Goal: Task Accomplishment & Management: Use online tool/utility

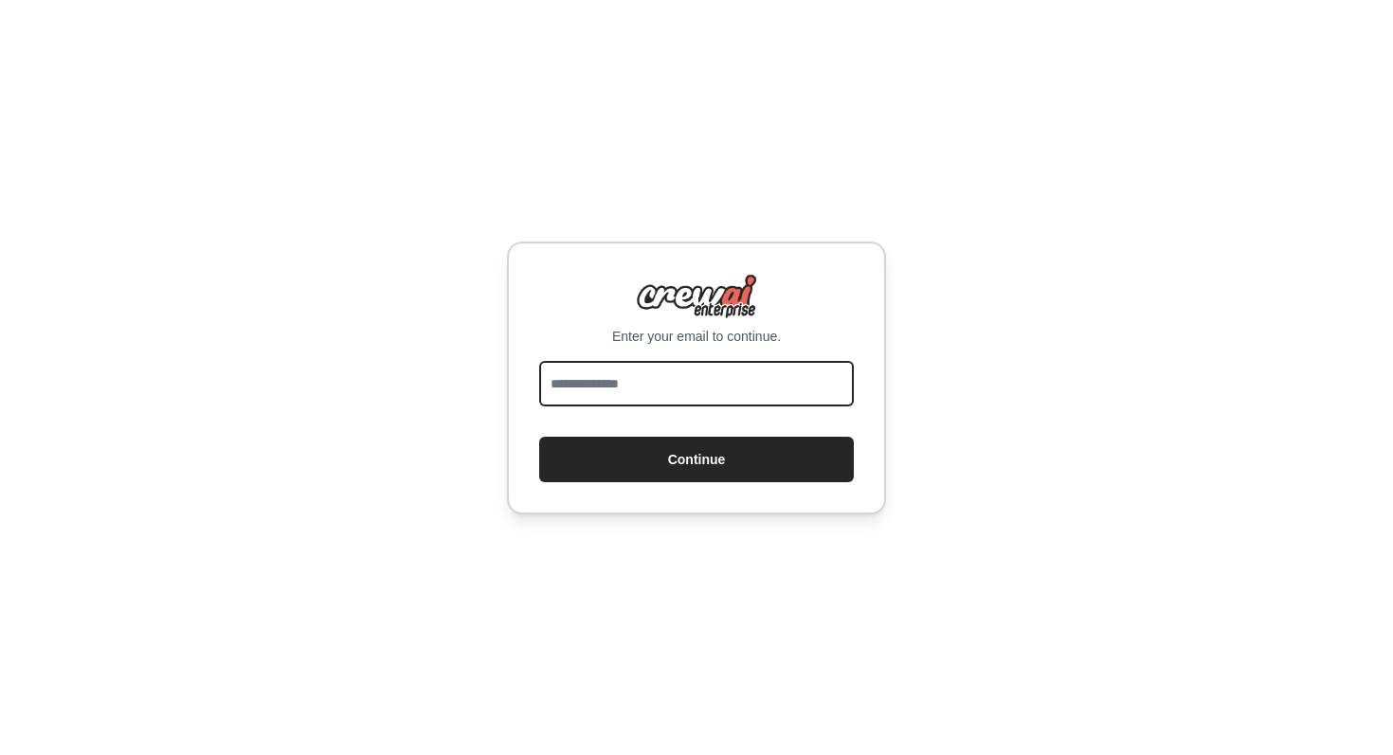
click at [796, 397] on input "email" at bounding box center [696, 383] width 315 height 45
click at [700, 388] on input "email" at bounding box center [696, 383] width 315 height 45
type input "*"
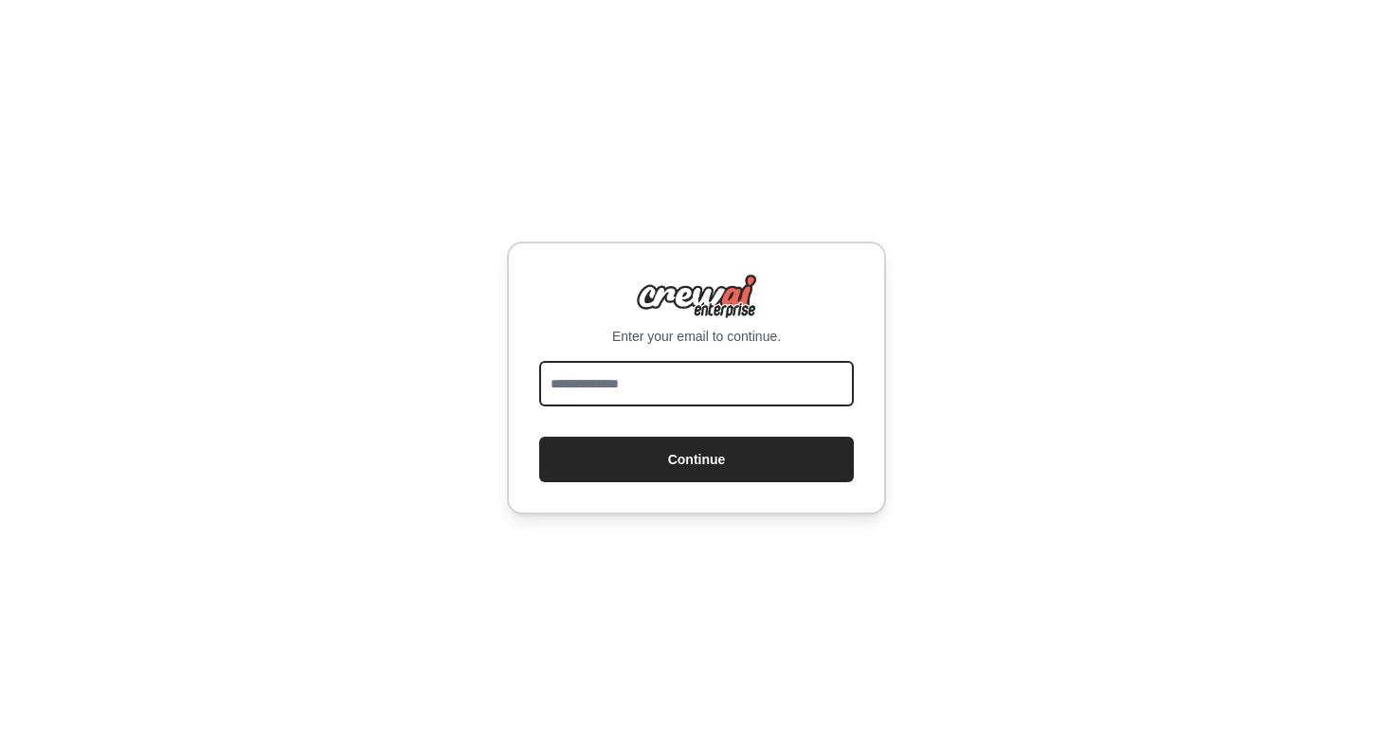
type input "*"
type input "**********"
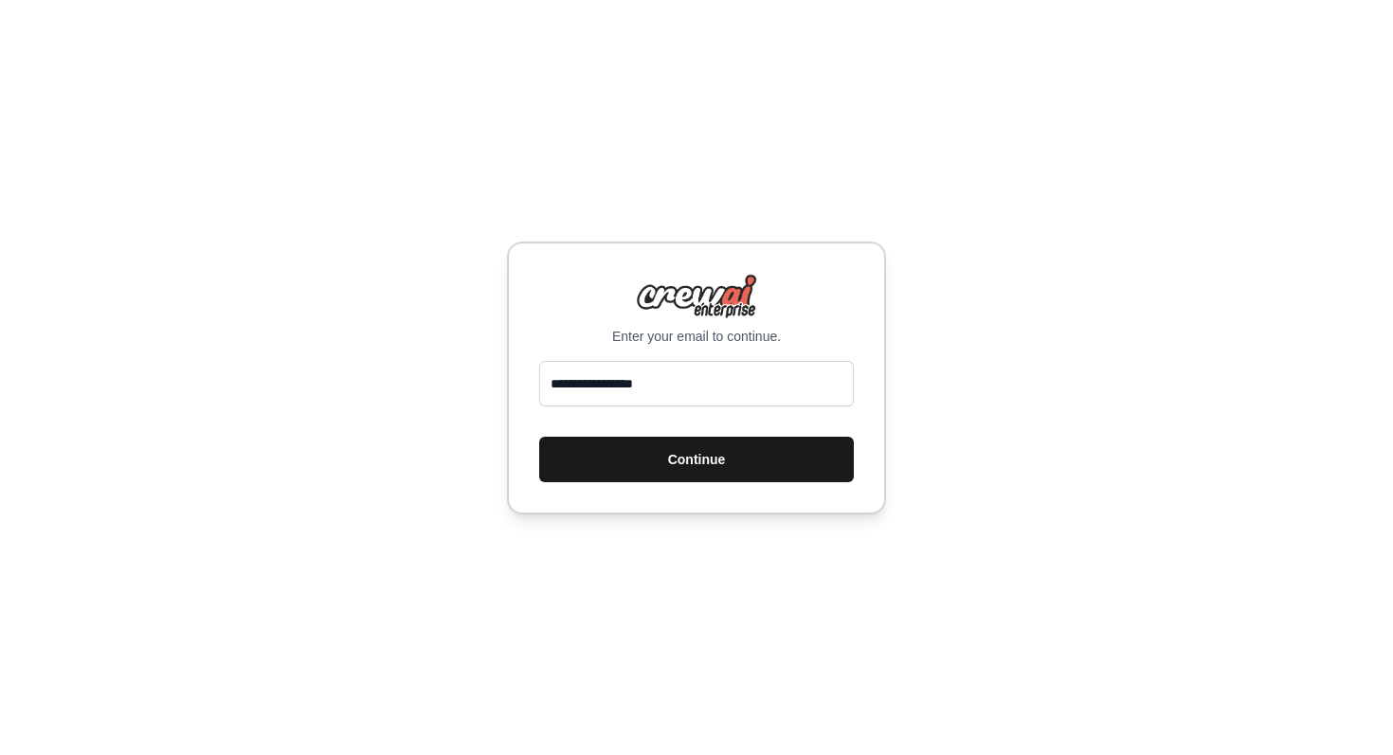
click at [743, 464] on button "Continue" at bounding box center [696, 459] width 315 height 45
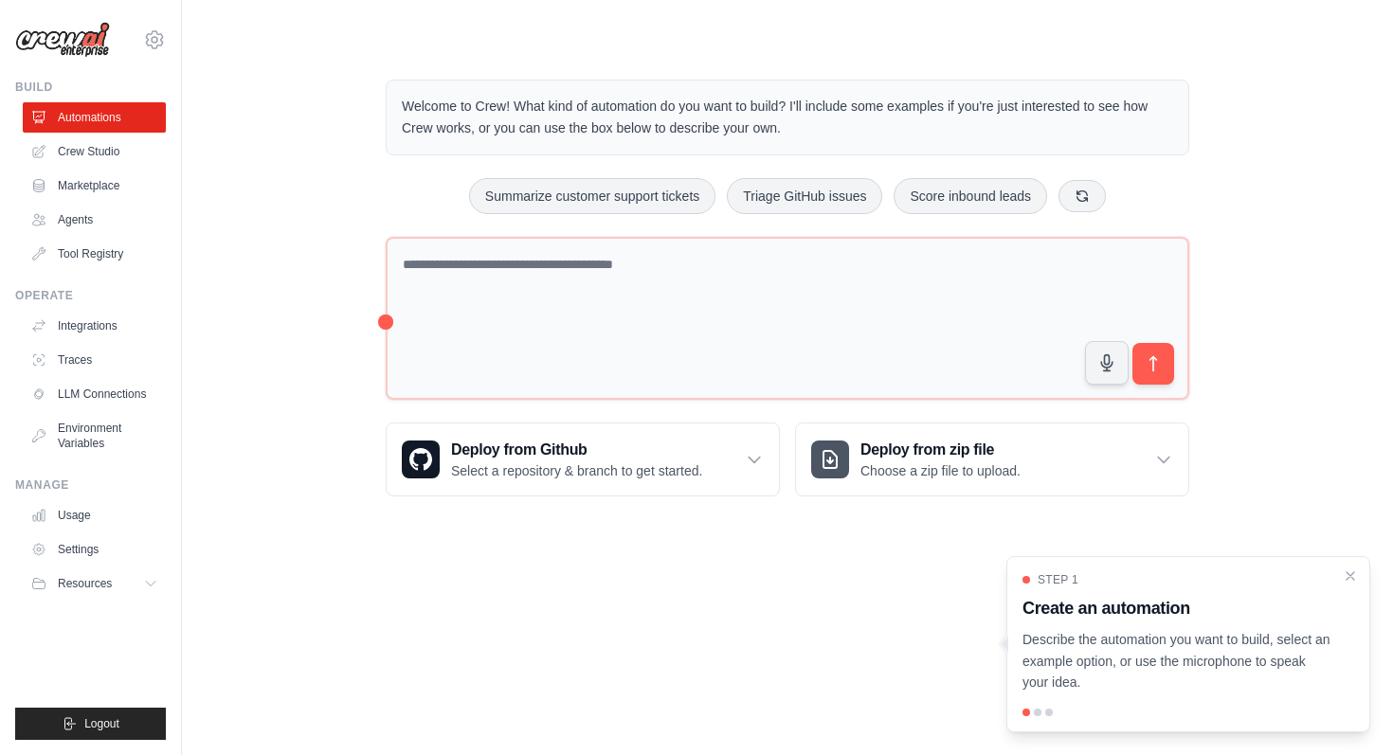
click at [1271, 211] on div "Welcome to Crew! What kind of automation do you want to build? I'll include som…" at bounding box center [787, 288] width 1150 height 478
click at [1391, 165] on div "Welcome to Crew! What kind of automation do you want to build? I'll include som…" at bounding box center [787, 288] width 1211 height 478
click at [1294, 254] on div "Welcome to Crew! What kind of automation do you want to build? I'll include som…" at bounding box center [787, 288] width 1150 height 478
click at [1181, 464] on div "Deploy from zip file Choose a zip file to upload." at bounding box center [992, 460] width 392 height 72
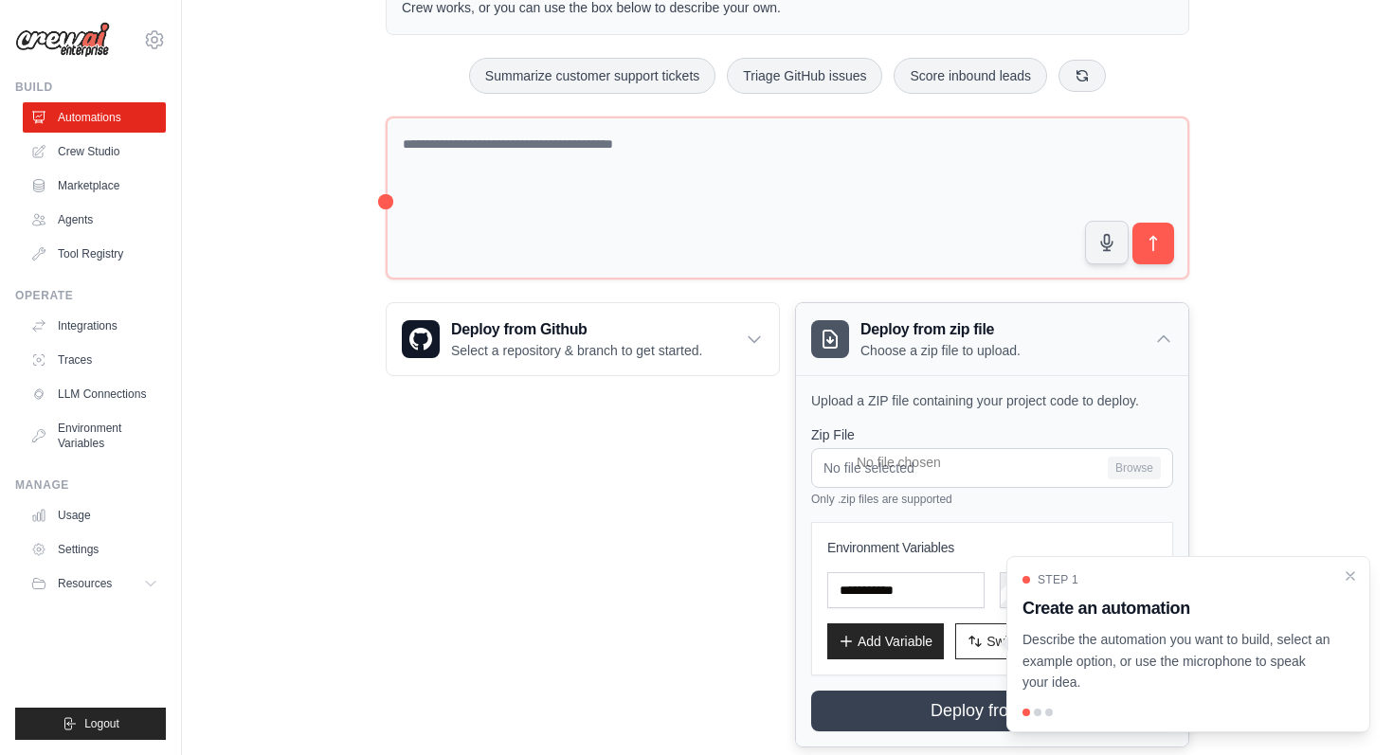
scroll to position [161, 0]
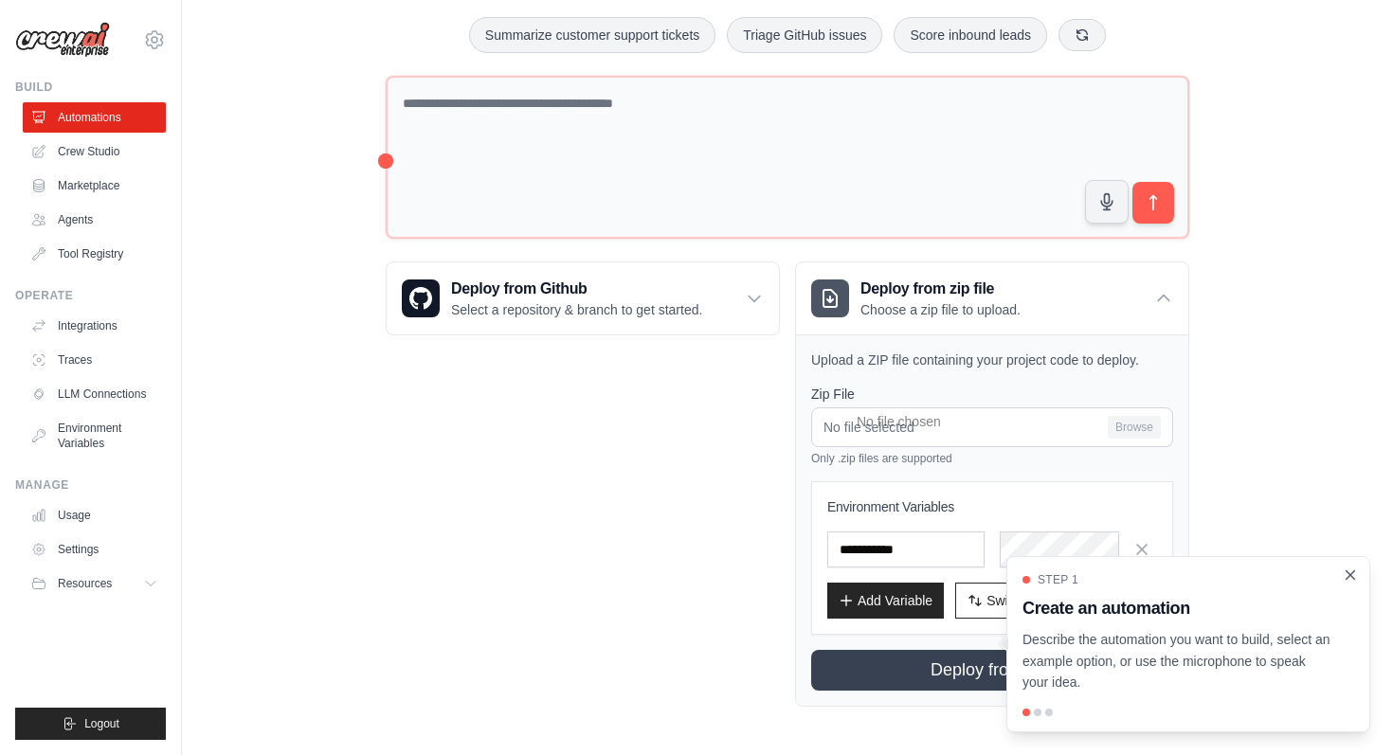
click at [1348, 579] on icon "Close walkthrough" at bounding box center [1350, 575] width 17 height 17
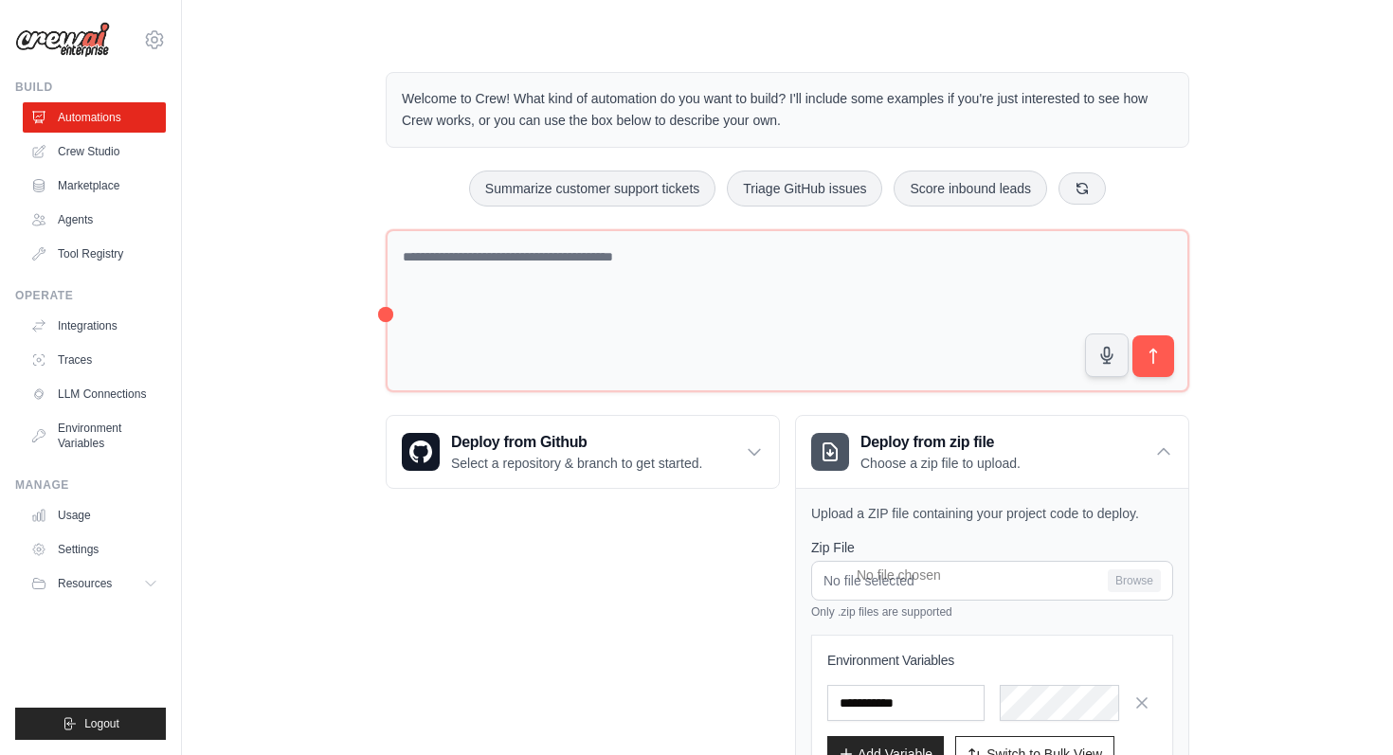
scroll to position [0, 0]
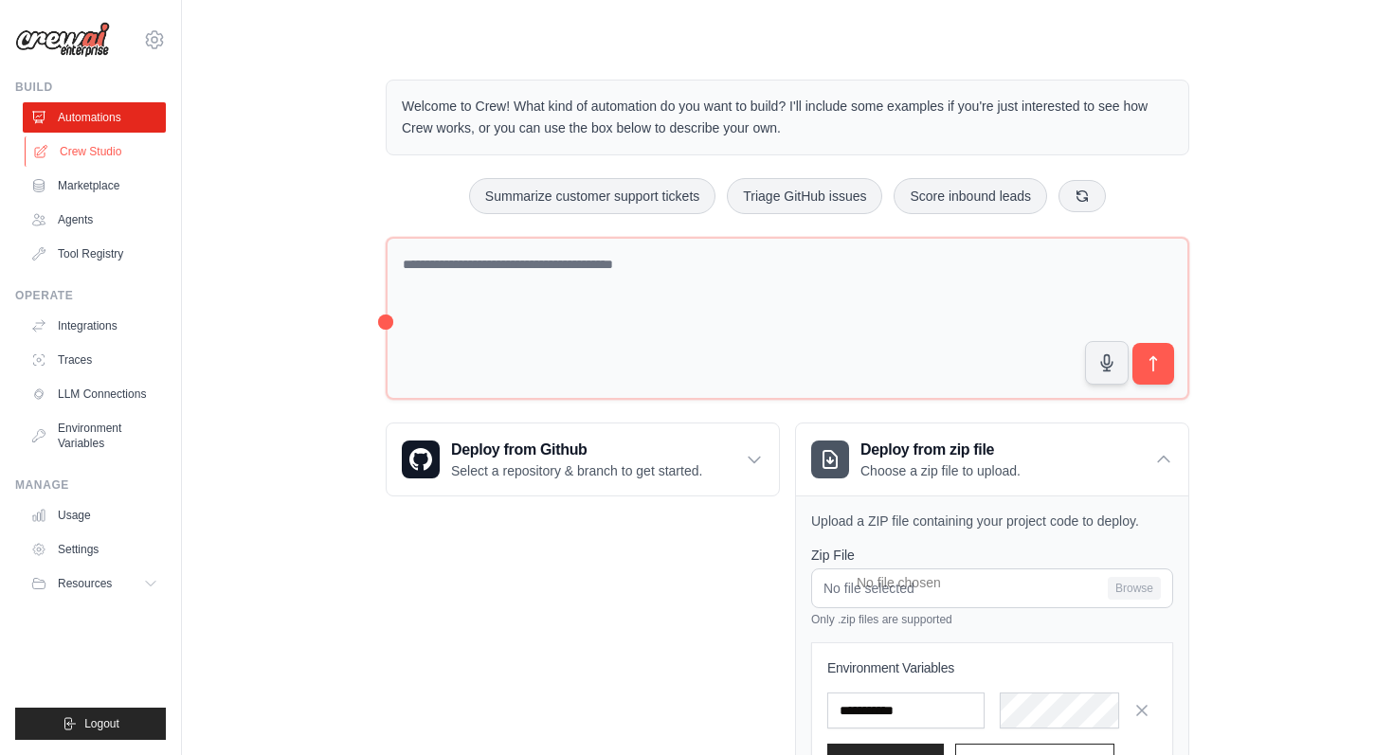
click at [135, 154] on link "Crew Studio" at bounding box center [96, 151] width 143 height 30
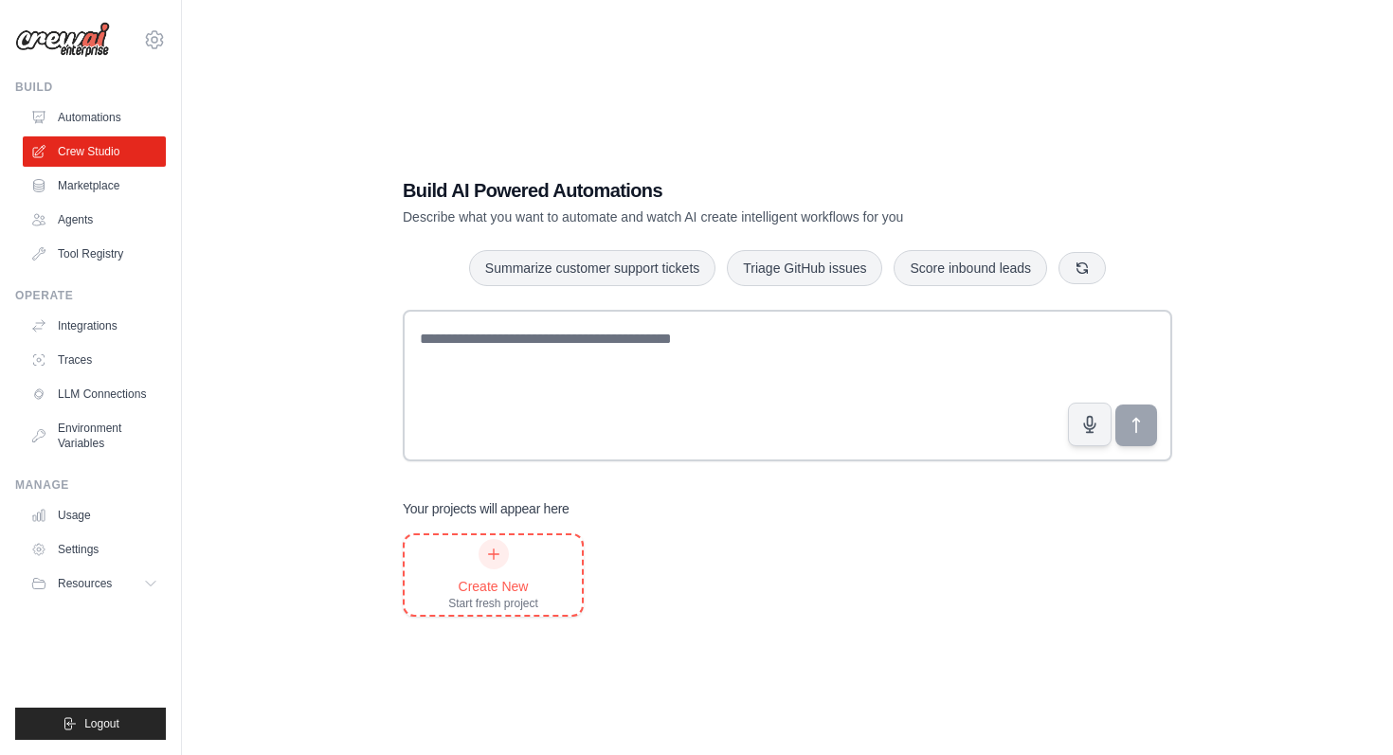
click at [477, 569] on div "Create New Start fresh project" at bounding box center [493, 575] width 90 height 72
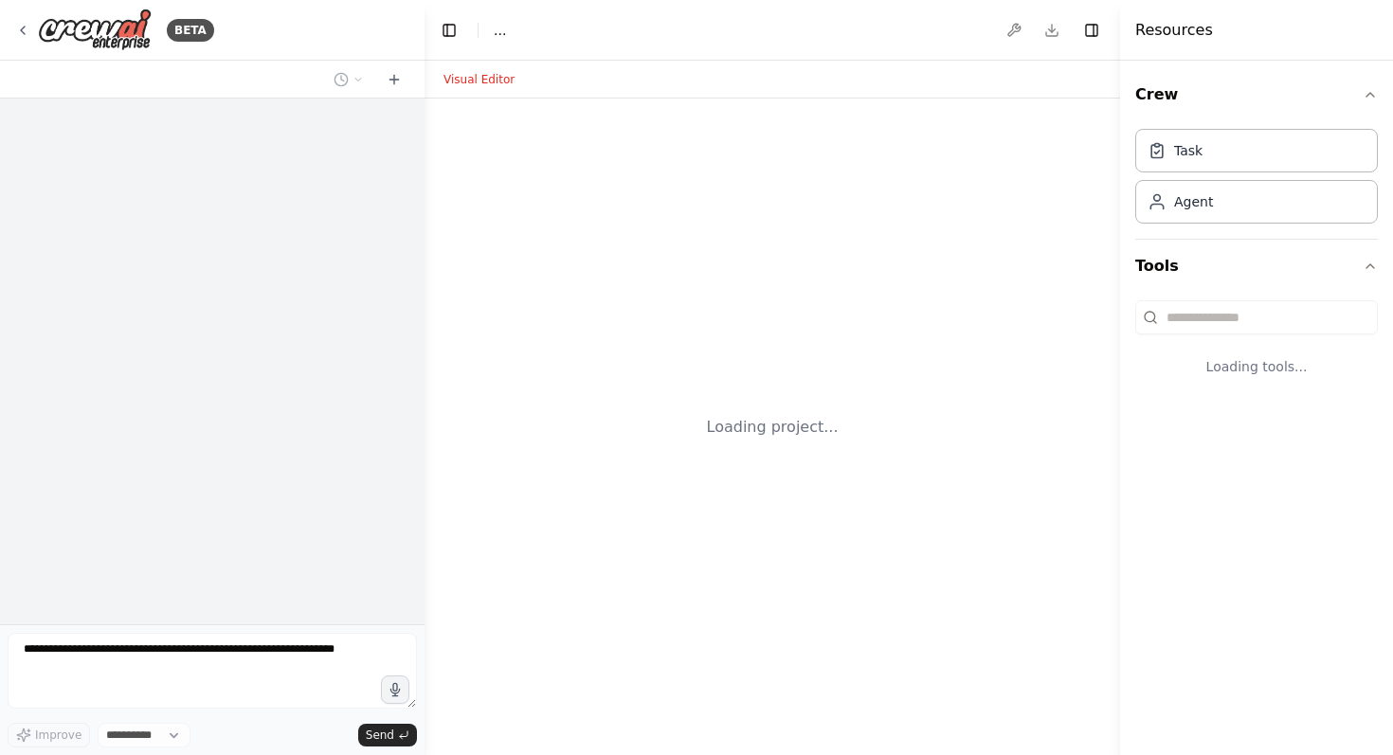
select select "****"
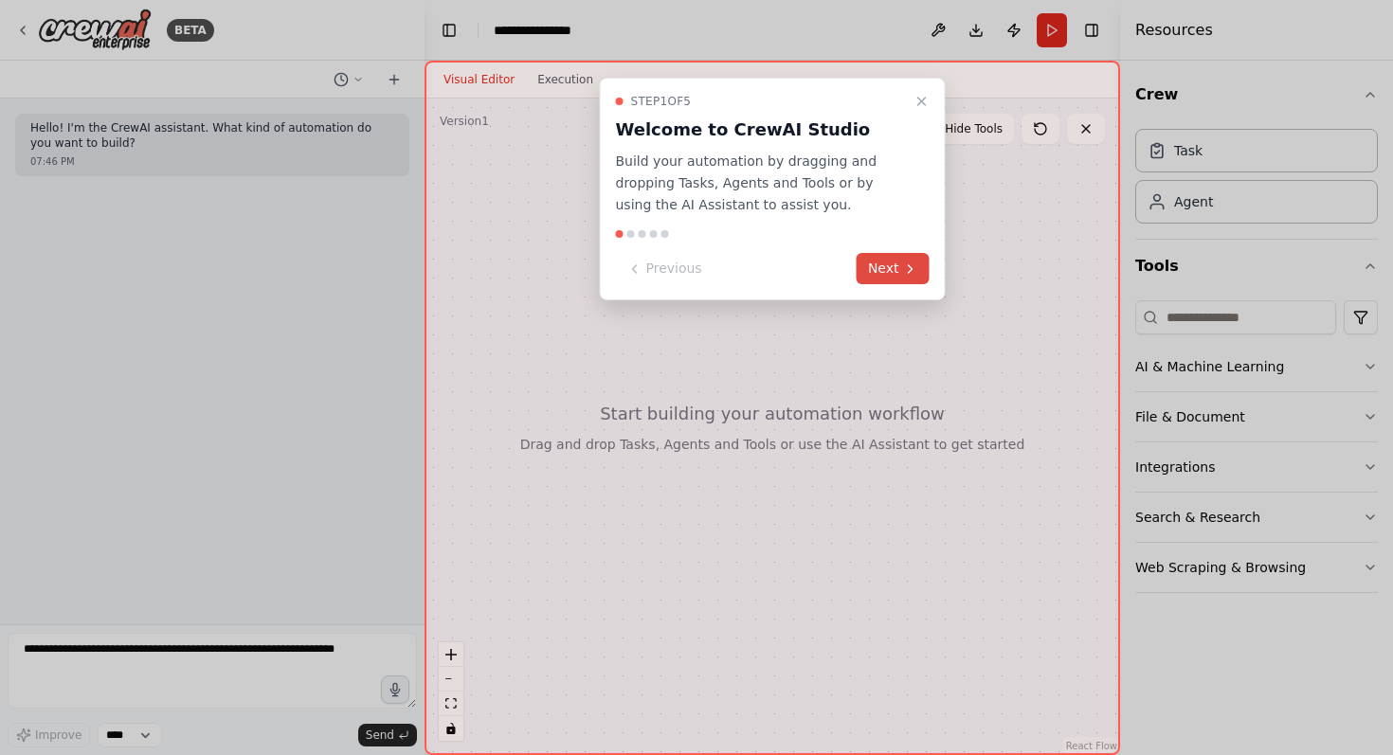
click at [894, 277] on button "Next" at bounding box center [893, 268] width 73 height 31
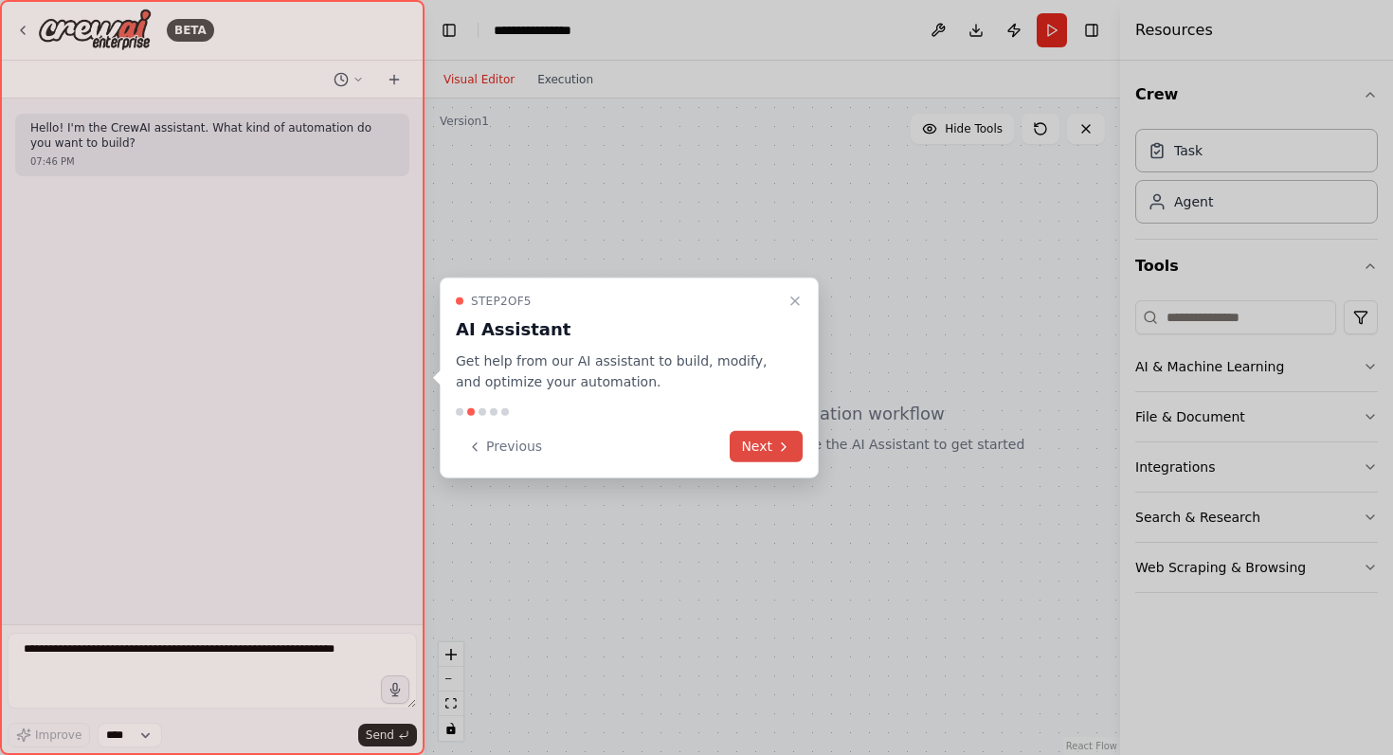
click at [783, 447] on icon at bounding box center [783, 446] width 15 height 15
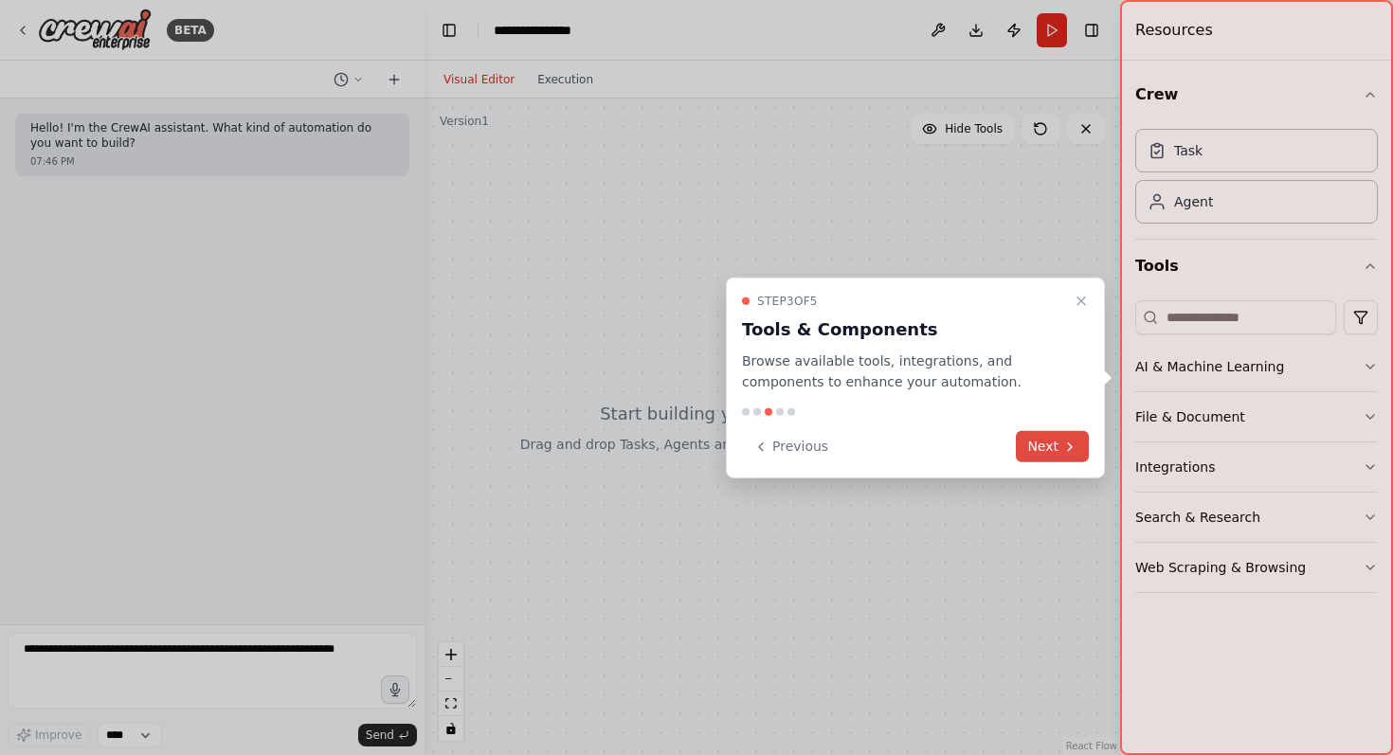
click at [1068, 457] on button "Next" at bounding box center [1052, 446] width 73 height 31
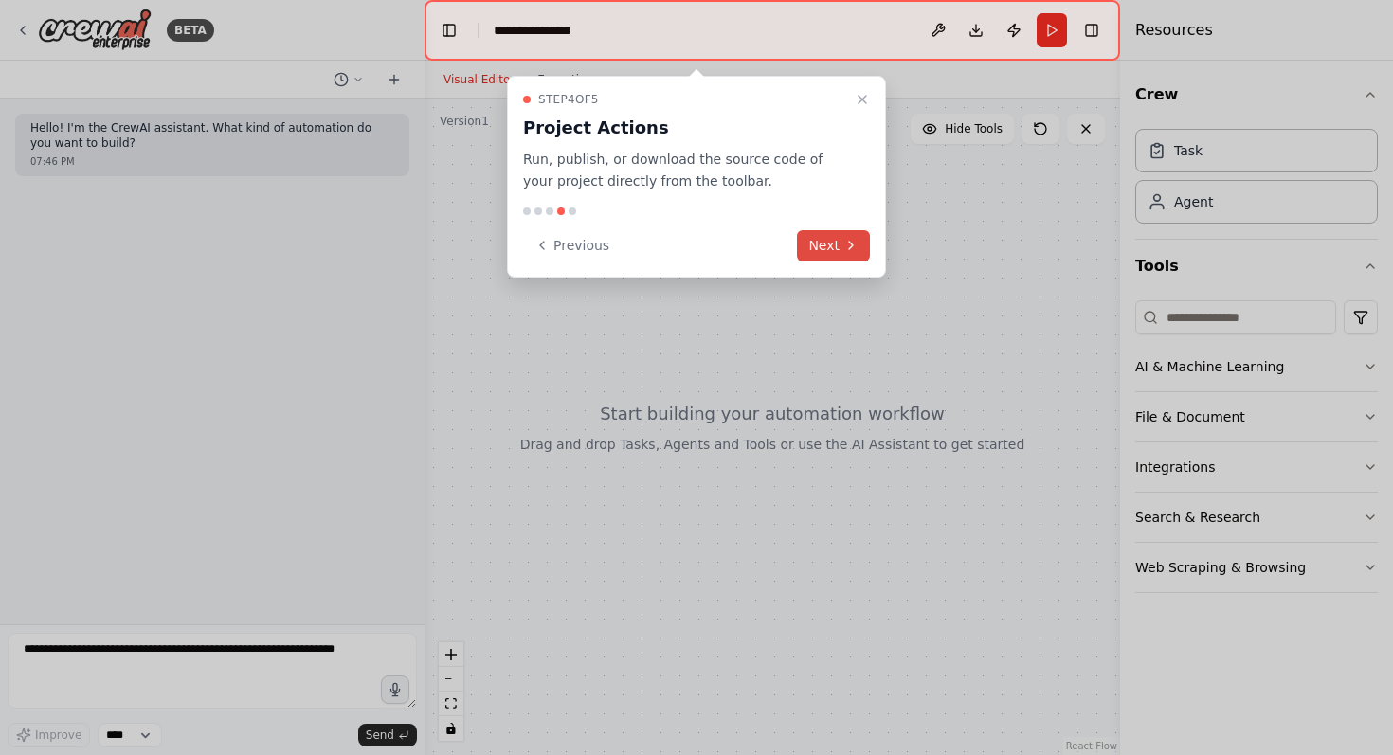
click at [855, 255] on button "Next" at bounding box center [833, 245] width 73 height 31
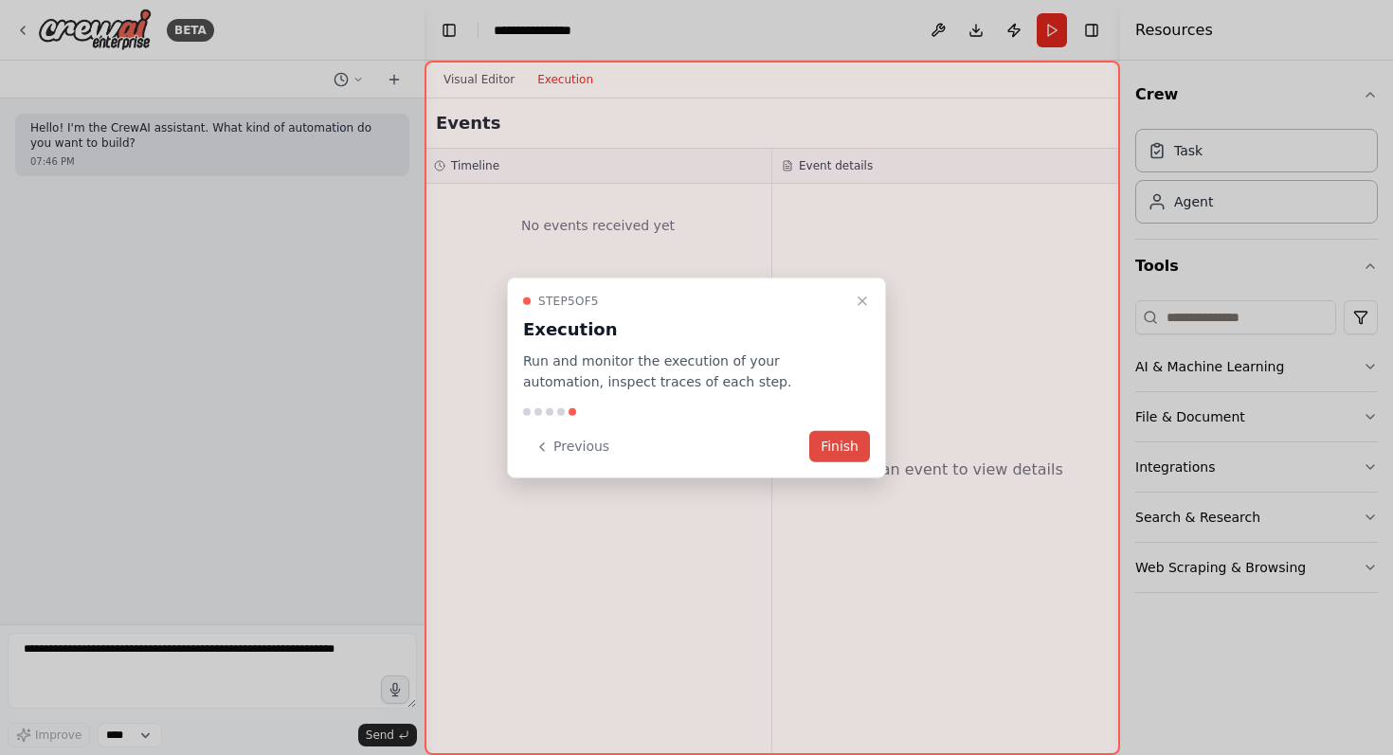
click at [850, 447] on button "Finish" at bounding box center [839, 446] width 61 height 31
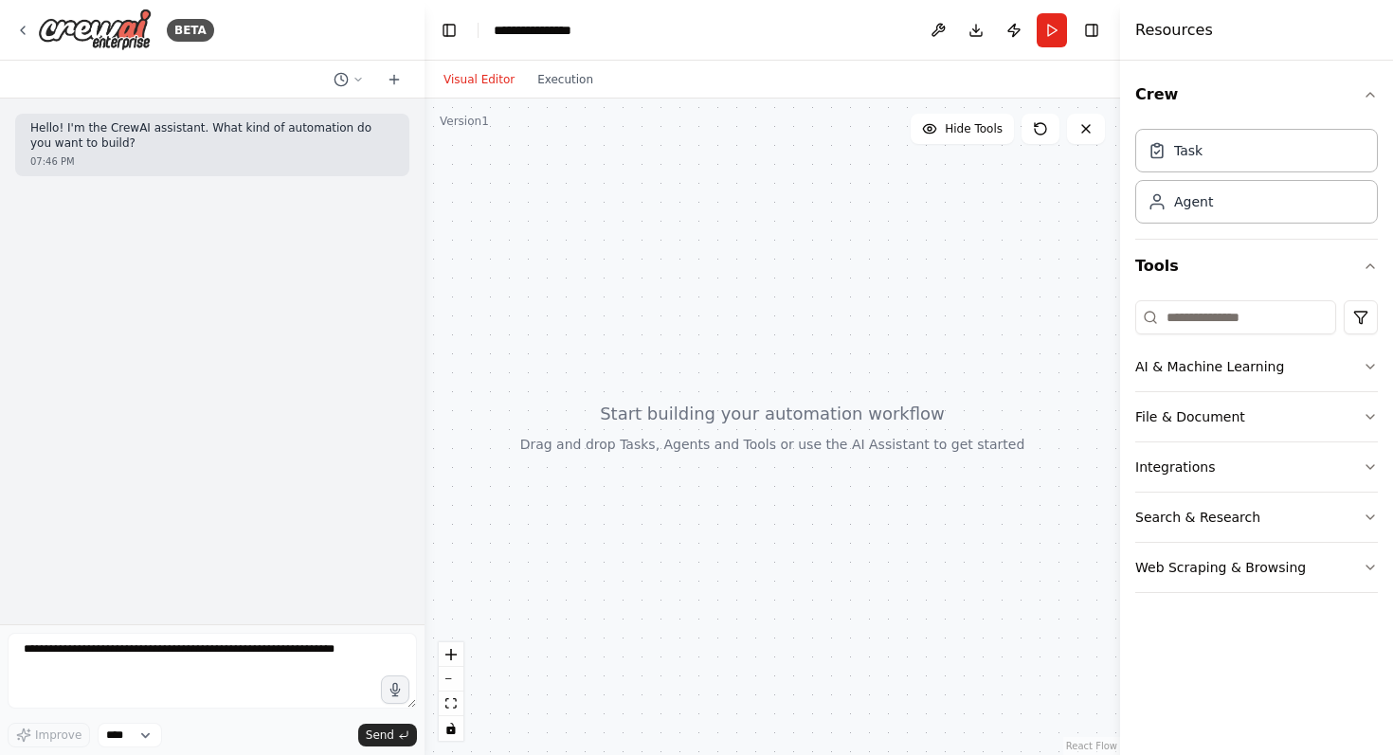
click at [687, 496] on div at bounding box center [773, 427] width 696 height 657
click at [325, 470] on div "Hello! I'm the CrewAI assistant. What kind of automation do you want to build? …" at bounding box center [212, 362] width 425 height 526
click at [193, 645] on textarea at bounding box center [212, 671] width 409 height 76
click at [636, 443] on div at bounding box center [773, 427] width 696 height 657
click at [1046, 35] on button "Run" at bounding box center [1052, 30] width 30 height 34
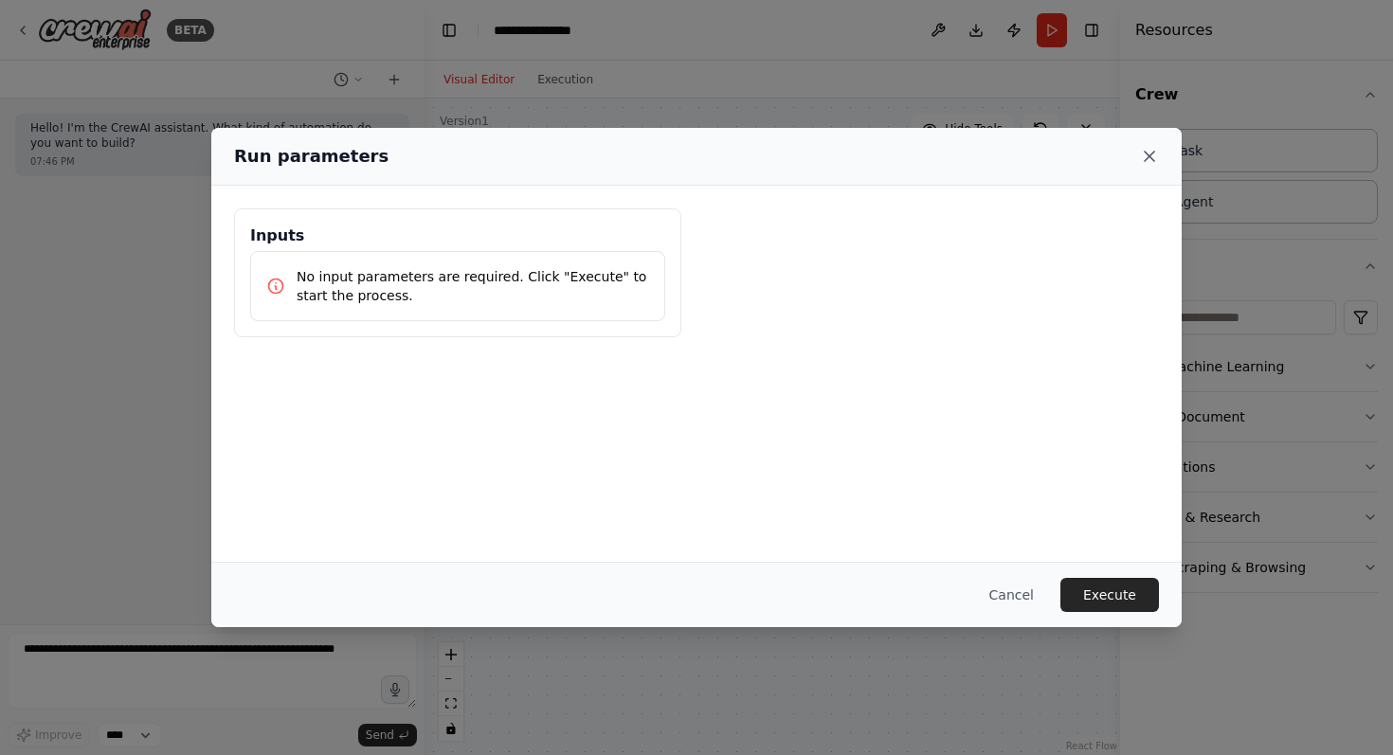
click at [1147, 158] on icon at bounding box center [1149, 156] width 9 height 9
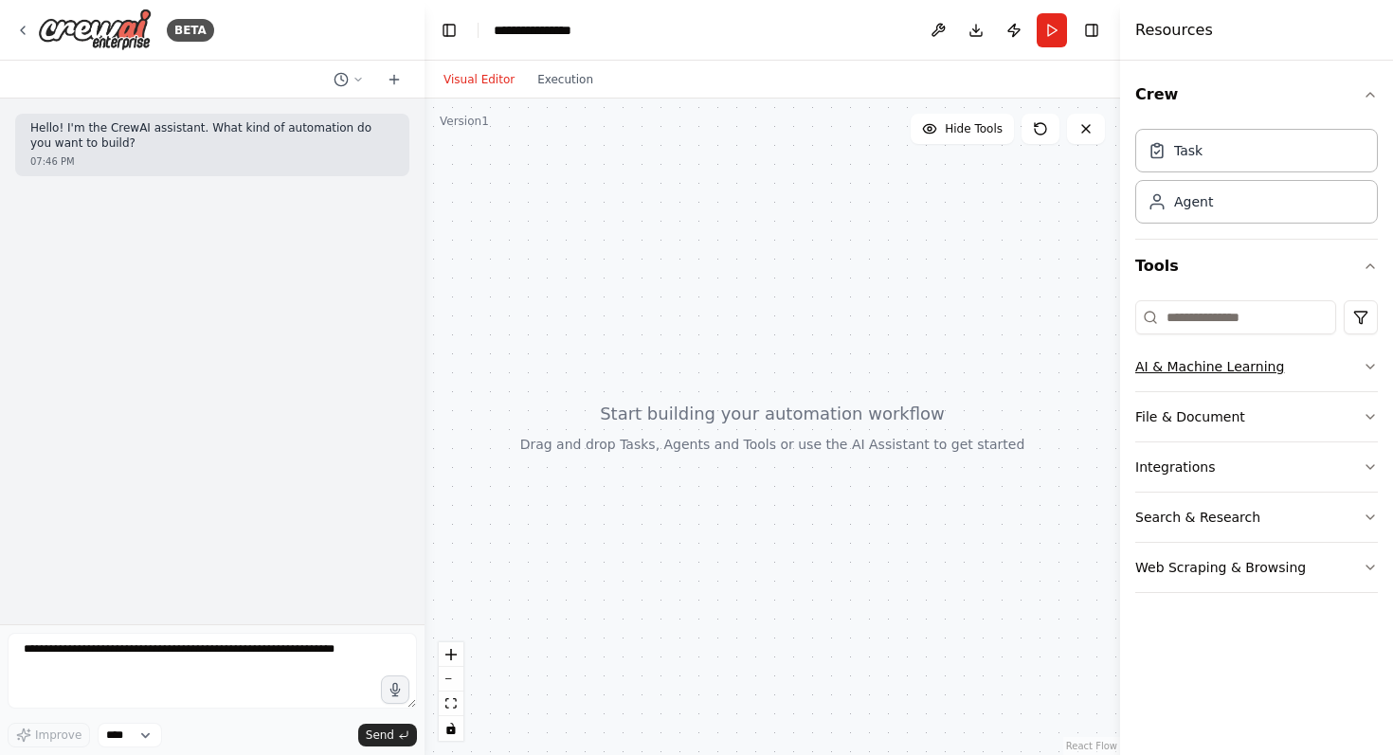
click at [1177, 365] on button "AI & Machine Learning" at bounding box center [1256, 366] width 243 height 49
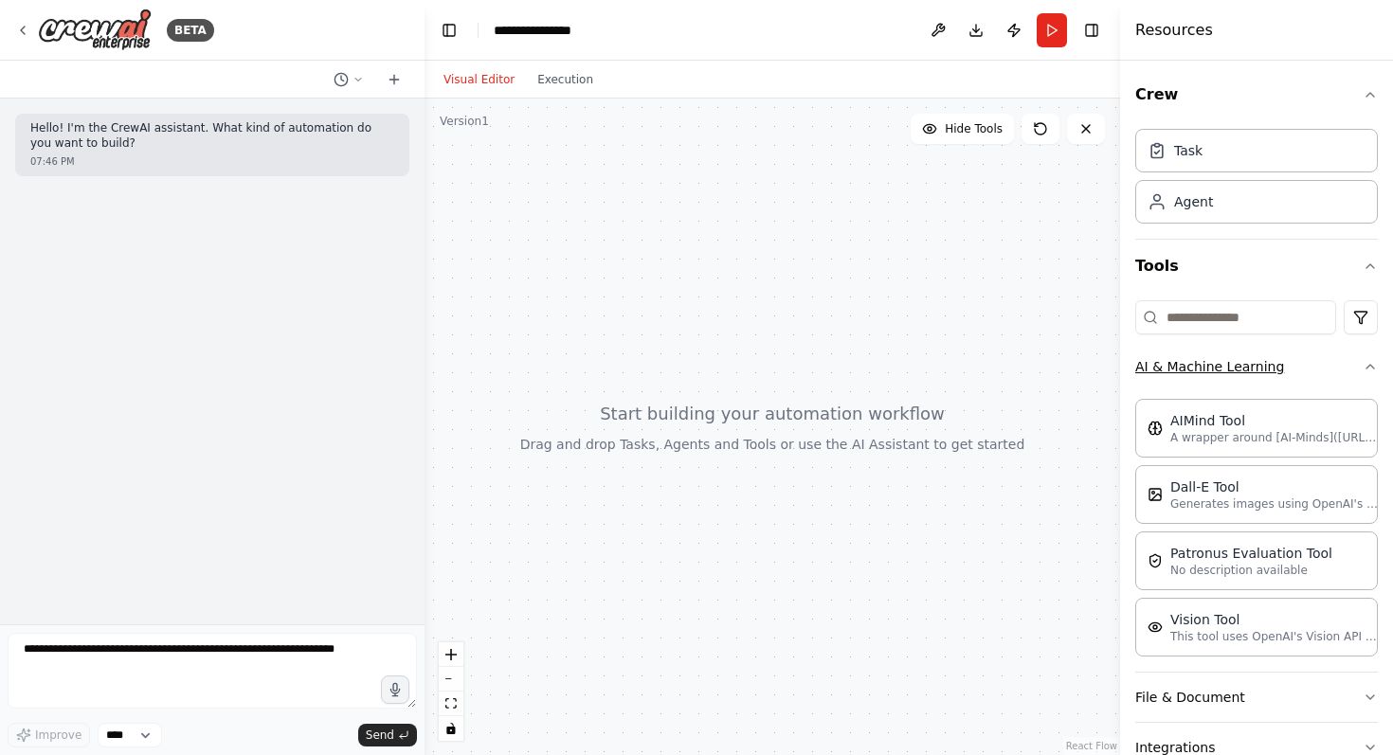
click at [1177, 365] on button "AI & Machine Learning" at bounding box center [1256, 366] width 243 height 49
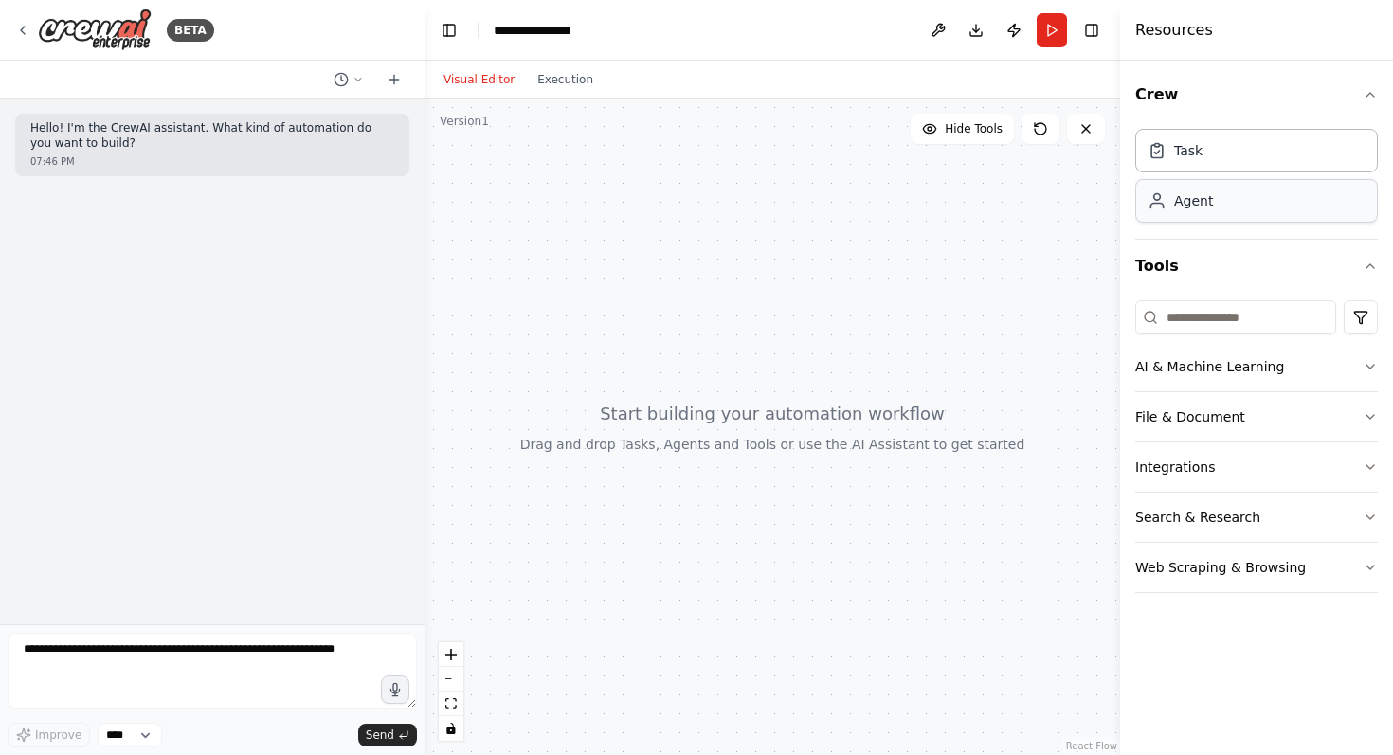
click at [1189, 214] on div "Agent" at bounding box center [1256, 201] width 243 height 44
click at [1181, 199] on div "Agent" at bounding box center [1193, 200] width 39 height 19
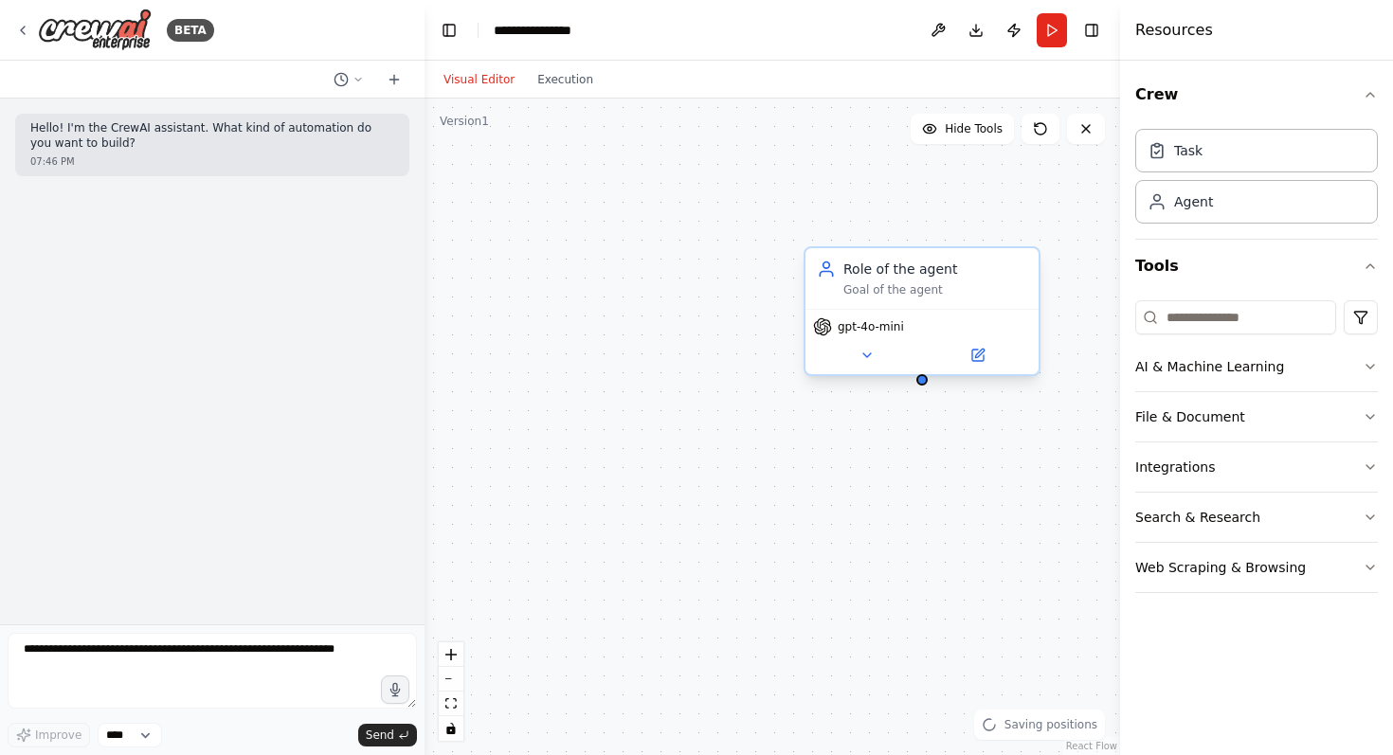
click at [940, 299] on div "Role of the agent Goal of the agent" at bounding box center [921, 278] width 233 height 61
click at [884, 517] on div "Role of the agent Goal of the agent gpt-4o-mini" at bounding box center [773, 427] width 696 height 657
click at [997, 285] on div "Goal of the agent" at bounding box center [935, 289] width 184 height 15
click at [1023, 233] on icon at bounding box center [1025, 230] width 8 height 10
click at [1023, 236] on button at bounding box center [1024, 229] width 25 height 25
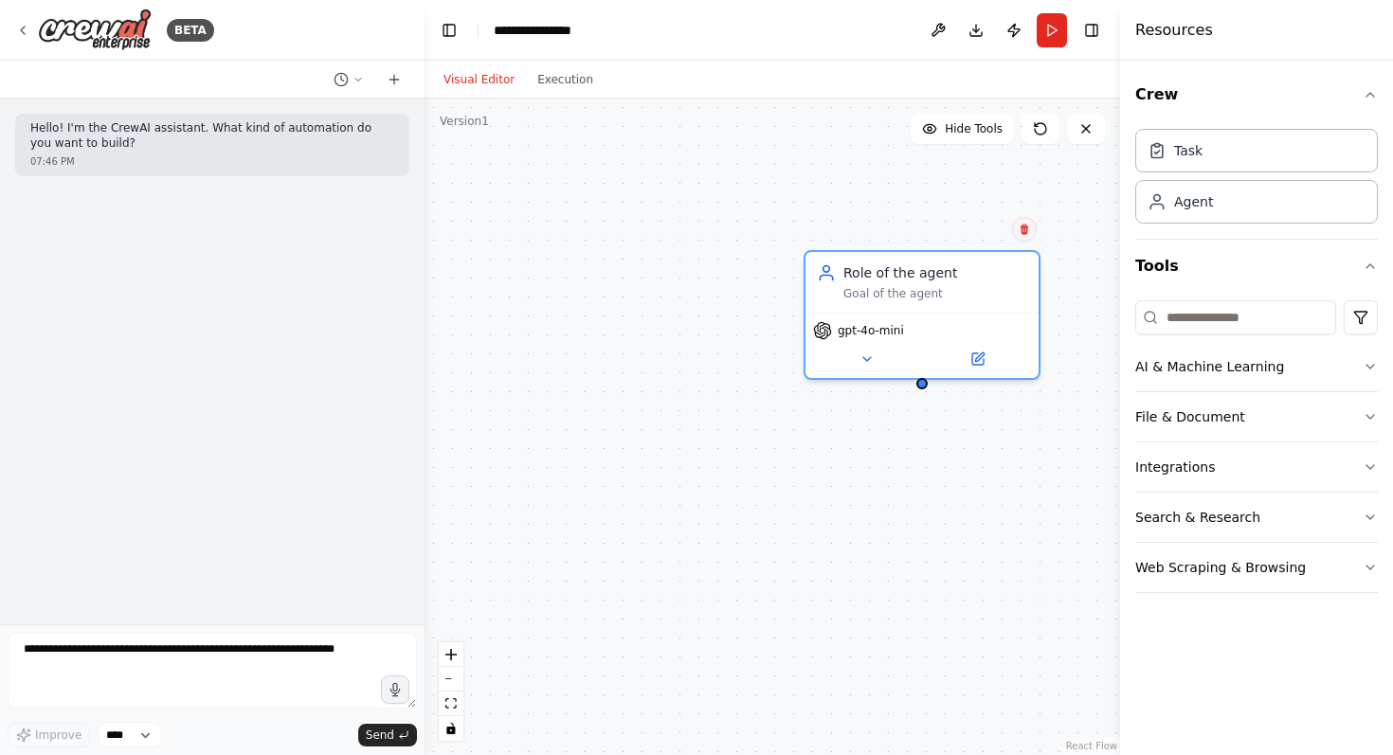
click at [1023, 236] on button at bounding box center [1024, 229] width 25 height 25
click at [992, 233] on button "Confirm" at bounding box center [970, 229] width 67 height 23
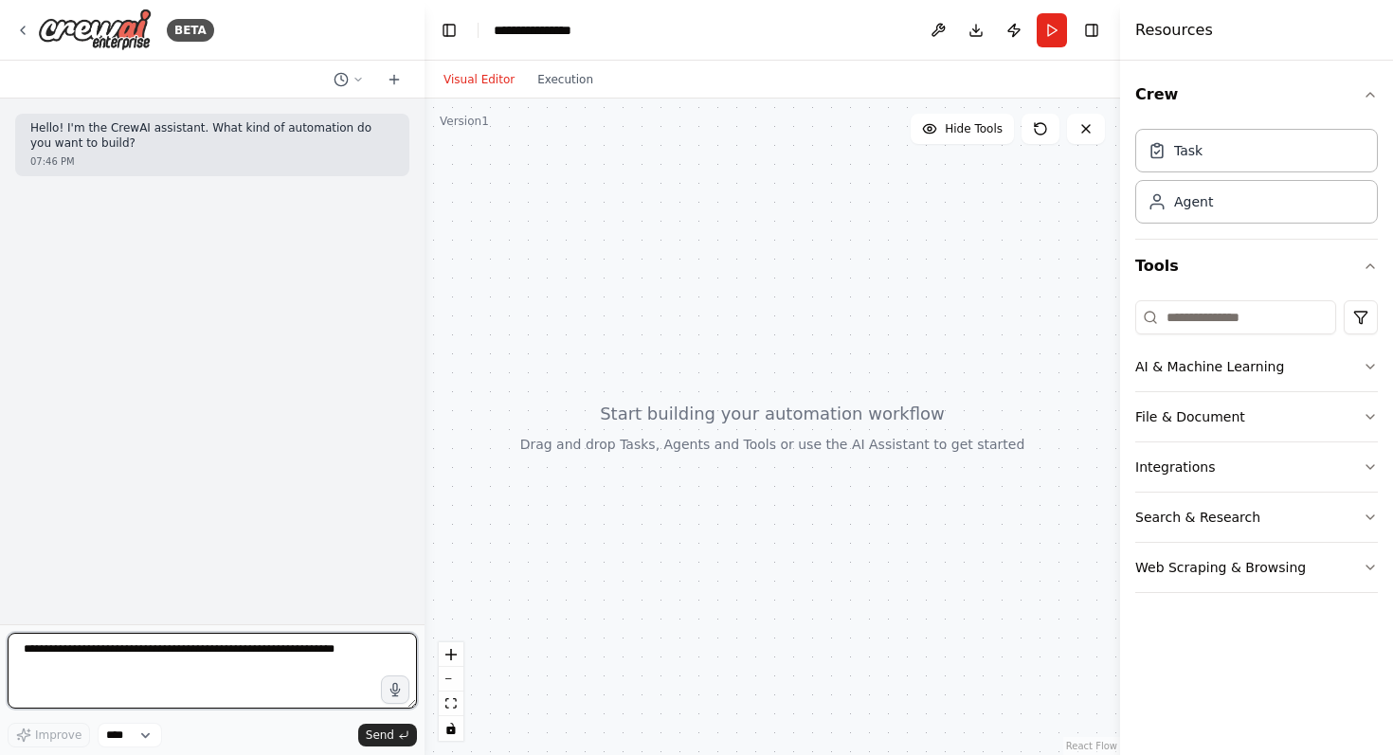
click at [313, 654] on textarea at bounding box center [212, 671] width 409 height 76
click at [956, 266] on div at bounding box center [773, 427] width 696 height 657
click at [769, 226] on div at bounding box center [773, 427] width 696 height 657
click at [742, 267] on div at bounding box center [773, 427] width 696 height 657
